Goal: Find specific page/section: Find specific page/section

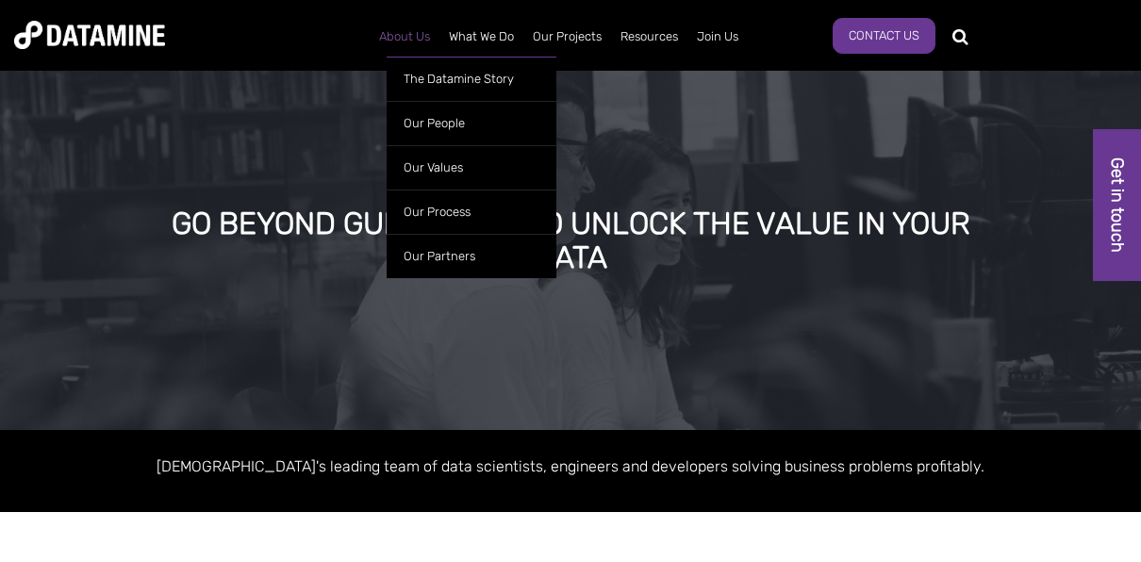
click at [393, 35] on link "About Us" at bounding box center [405, 36] width 70 height 49
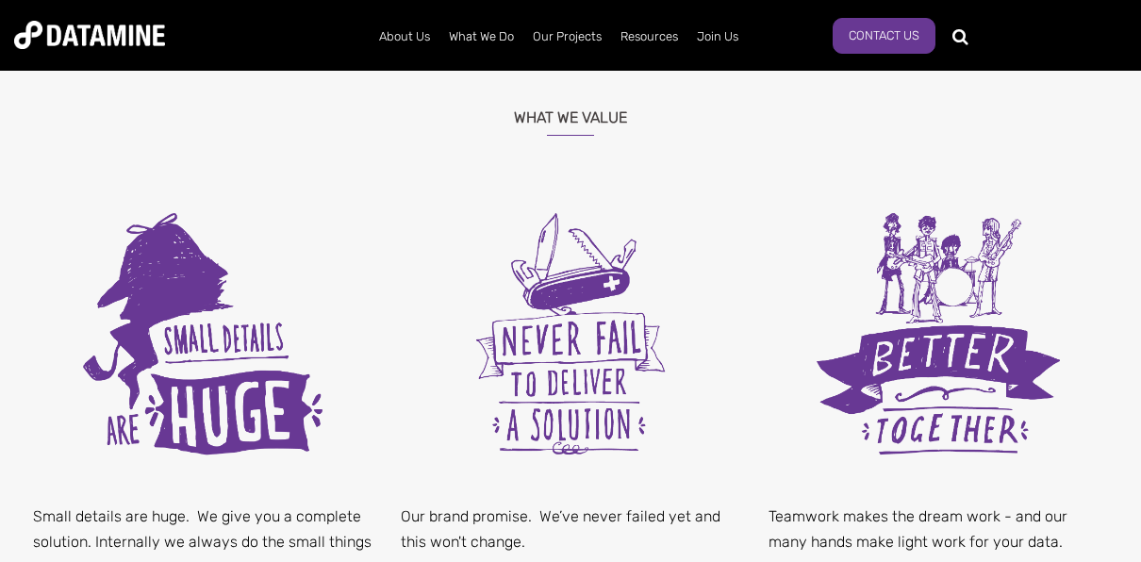
scroll to position [473, 0]
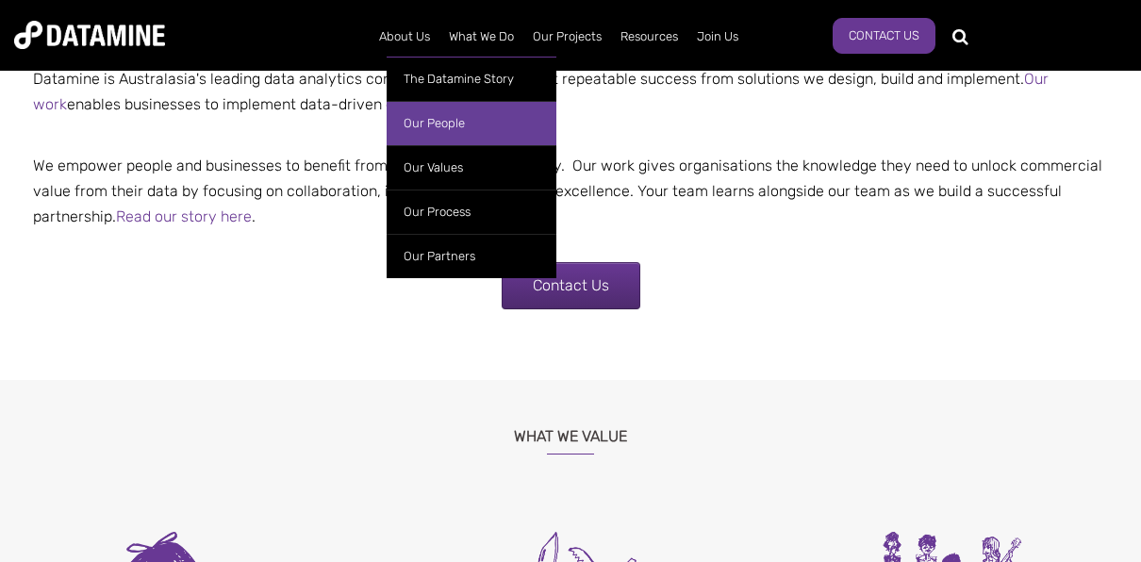
click at [450, 136] on link "Our People" at bounding box center [472, 123] width 170 height 44
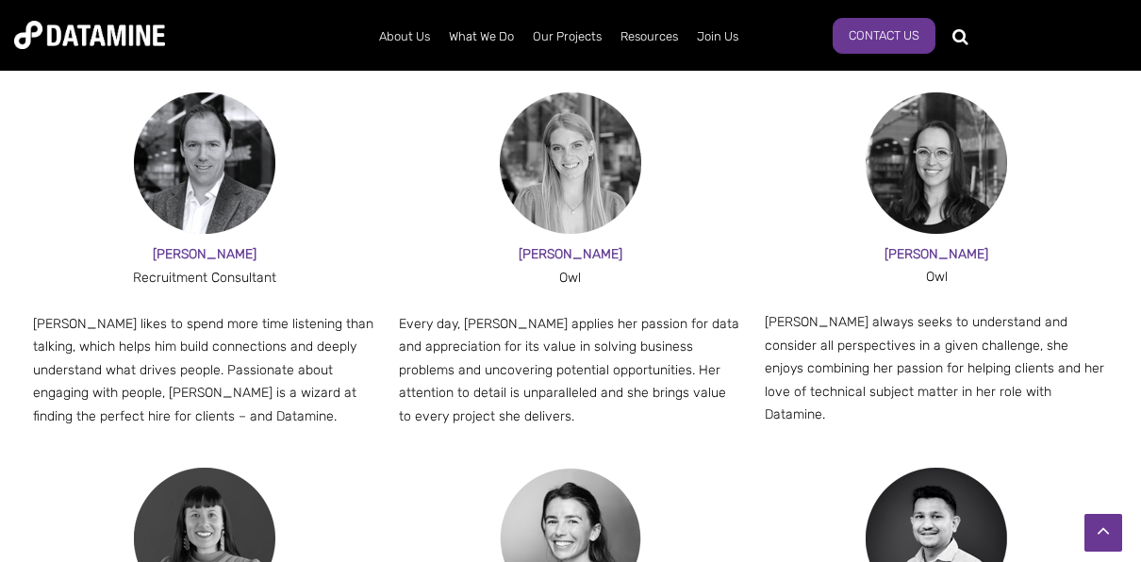
scroll to position [2083, 0]
